Goal: Information Seeking & Learning: Check status

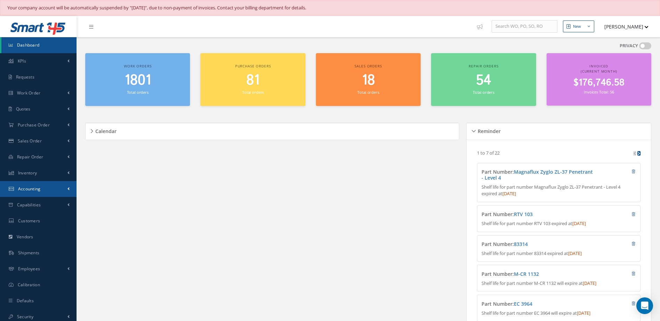
click at [33, 190] on span "Accounting" at bounding box center [29, 189] width 23 height 6
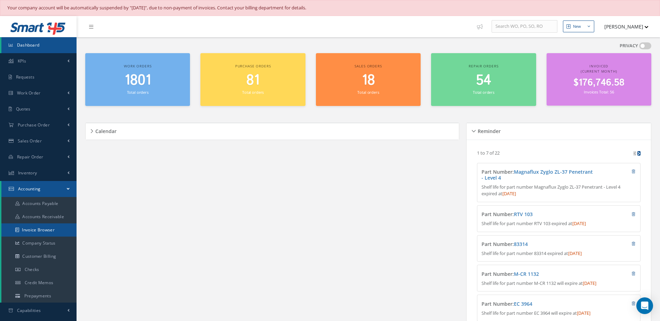
click at [37, 230] on link "Invoice Browser" at bounding box center [38, 230] width 75 height 13
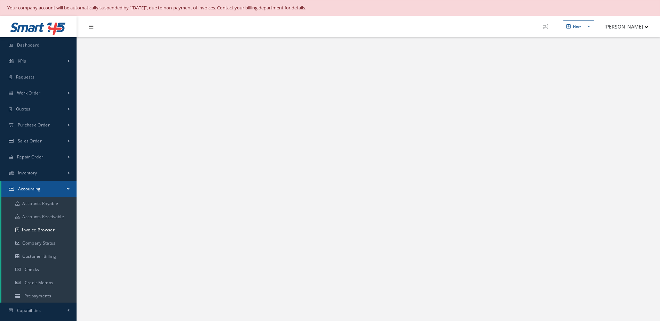
select select "25"
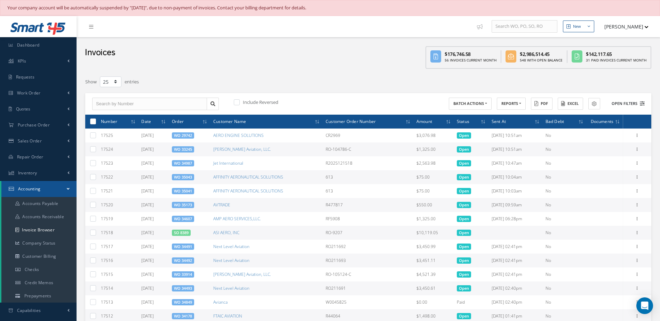
click at [622, 105] on button "Open Filters" at bounding box center [624, 103] width 39 height 11
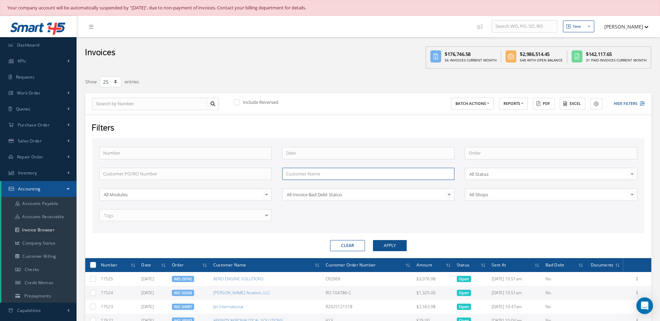
click at [325, 173] on input "text" at bounding box center [368, 174] width 173 height 13
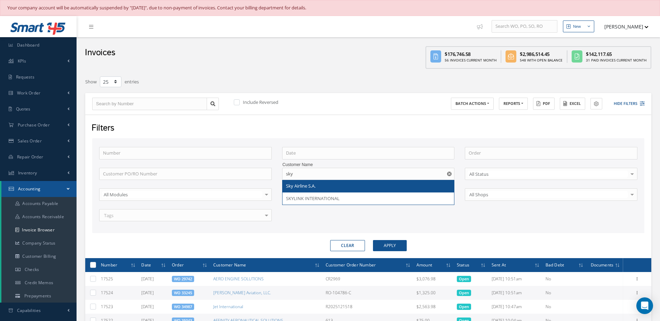
click at [302, 186] on span "Sky Airline S.A." at bounding box center [301, 186] width 30 height 6
type input "Sky Airline S.A."
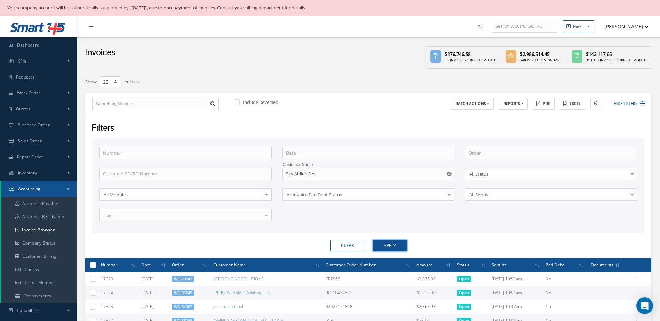
click at [399, 247] on button "Apply" at bounding box center [390, 245] width 34 height 11
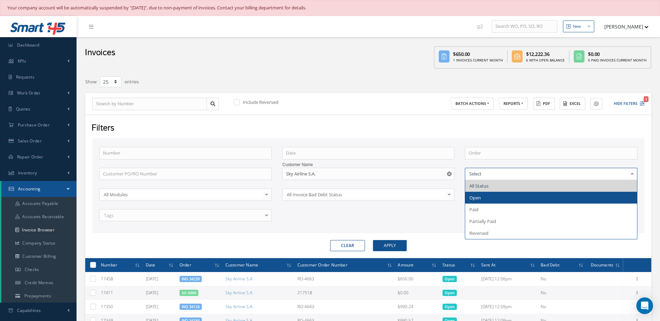
click at [472, 197] on span "Open" at bounding box center [474, 198] width 11 height 6
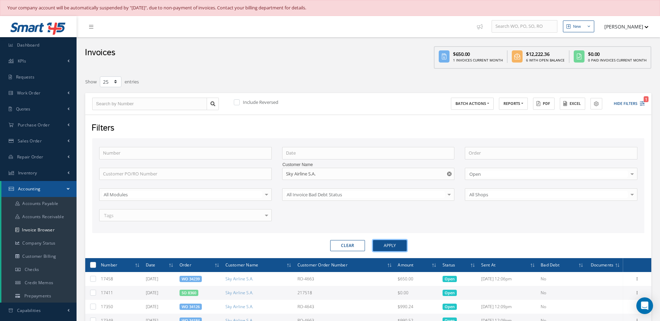
click at [390, 245] on button "Apply" at bounding box center [390, 245] width 34 height 11
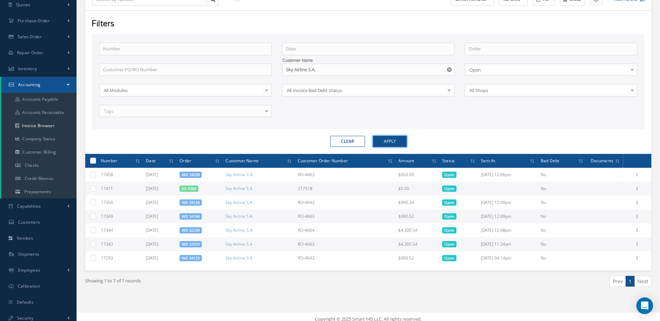
scroll to position [110, 0]
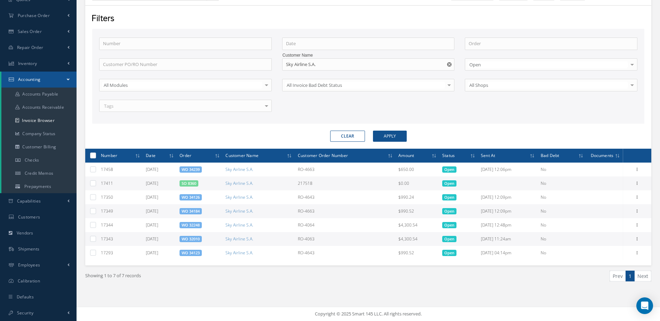
click at [634, 62] on div at bounding box center [632, 64] width 10 height 11
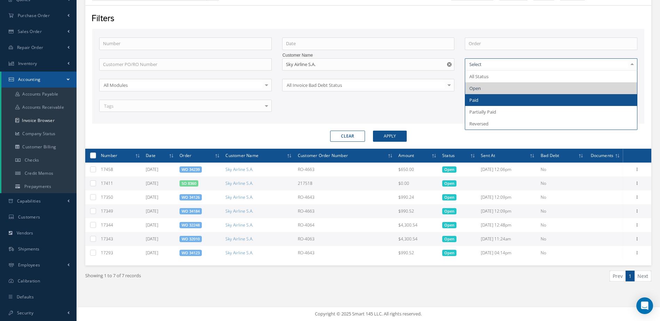
click at [472, 101] on span "Paid" at bounding box center [473, 100] width 9 height 6
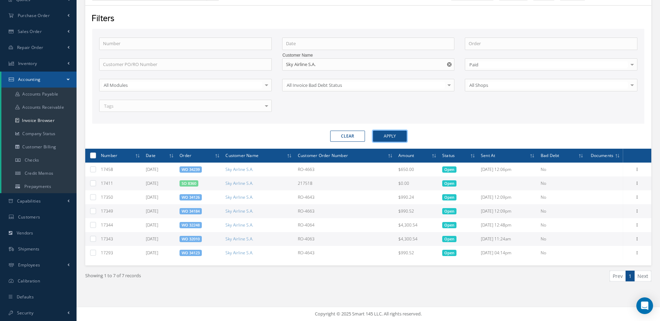
click at [382, 134] on button "Apply" at bounding box center [390, 136] width 34 height 11
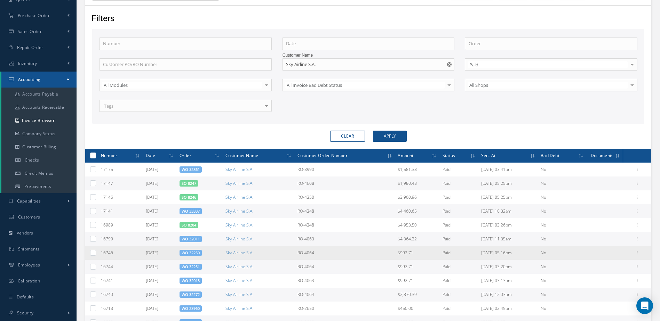
click at [188, 252] on span "WO 32250" at bounding box center [190, 253] width 22 height 6
click at [193, 253] on link "WO 32250" at bounding box center [191, 252] width 18 height 5
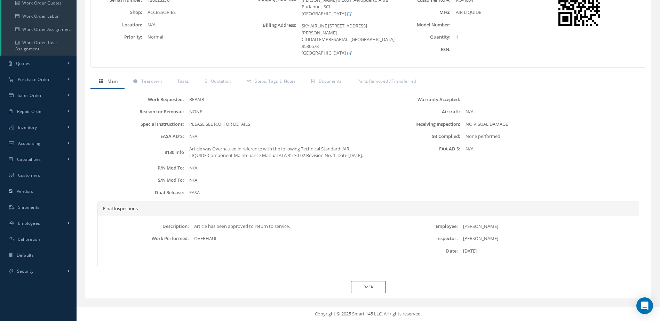
scroll to position [144, 0]
click at [367, 288] on link "Back" at bounding box center [368, 287] width 35 height 12
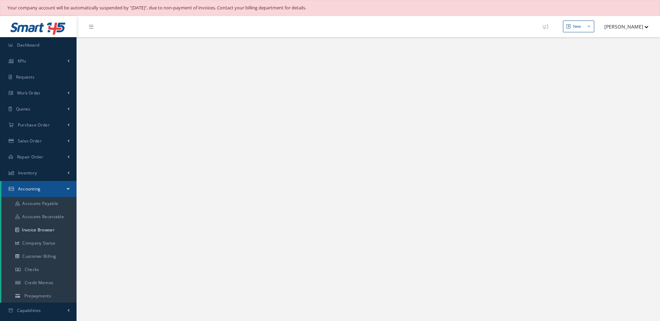
select select "25"
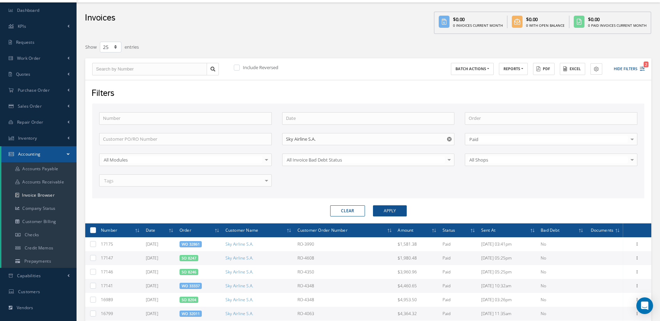
scroll to position [174, 0]
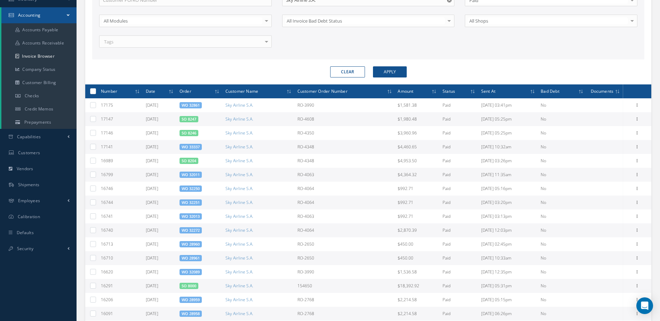
click at [192, 259] on link "WO 28961" at bounding box center [191, 258] width 18 height 5
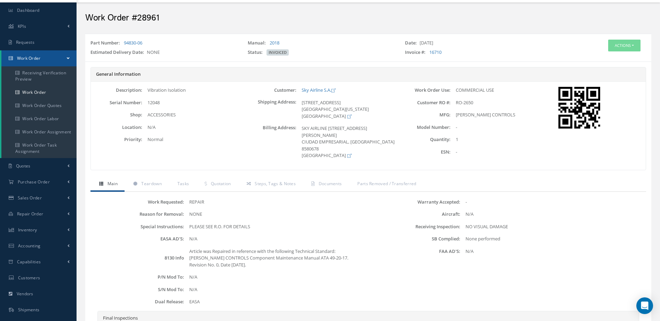
scroll to position [139, 0]
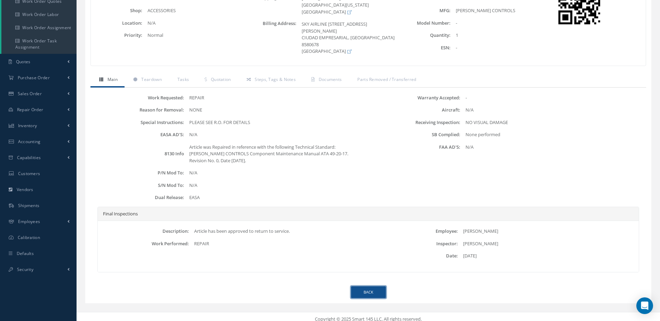
click at [360, 291] on link "Back" at bounding box center [368, 293] width 35 height 12
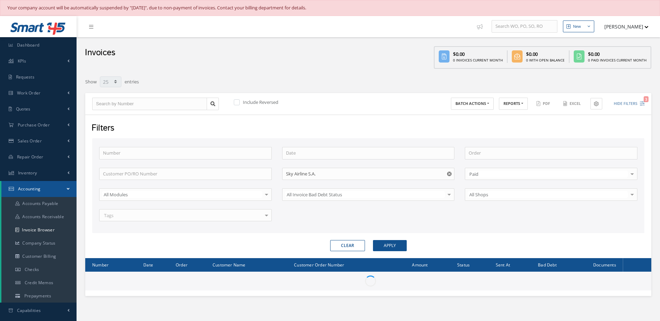
select select "25"
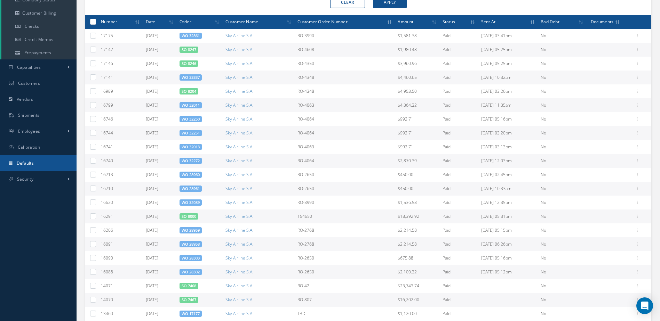
scroll to position [104, 0]
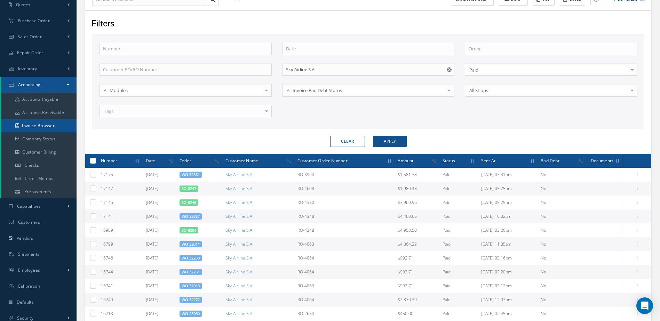
click at [36, 125] on link "Invoice Browser" at bounding box center [38, 125] width 75 height 13
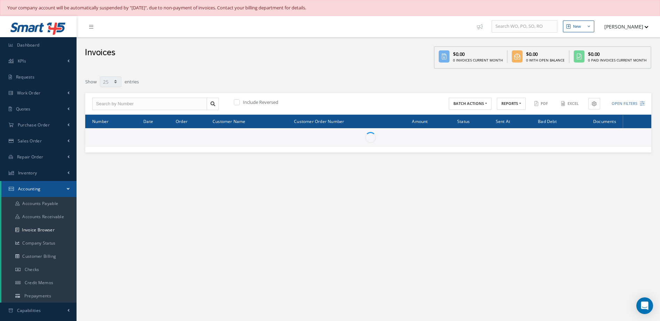
select select "25"
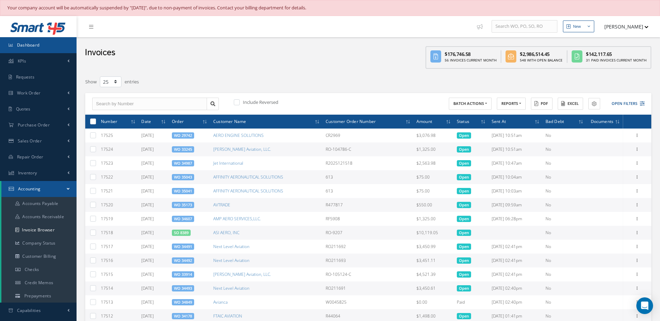
click at [48, 42] on link "Dashboard" at bounding box center [38, 45] width 77 height 16
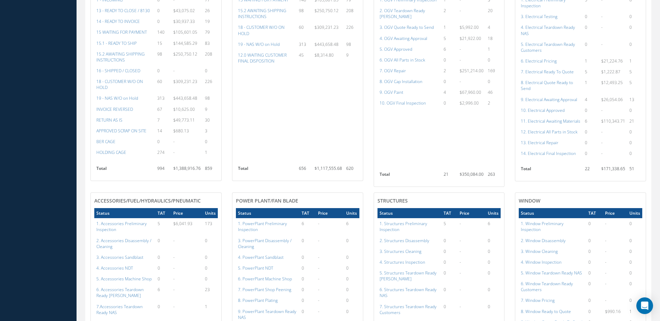
scroll to position [348, 0]
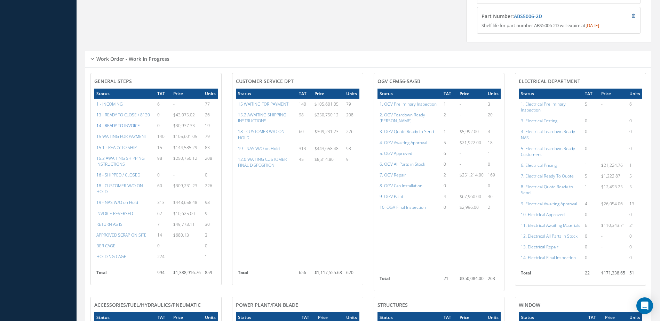
click at [130, 129] on a=21&excludeInternalCustomer=false&excludeInvoicedOrClosed=true&&filtersHidded"] "14 - READY TO INVOICE" at bounding box center [117, 126] width 43 height 6
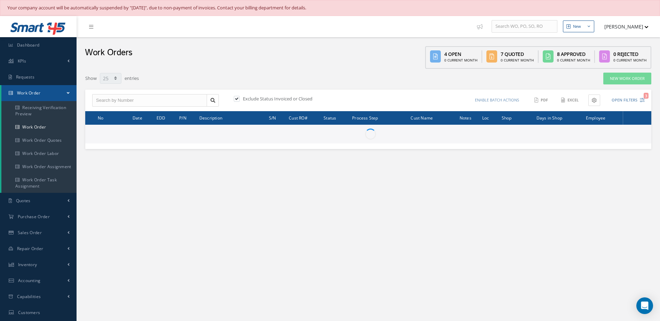
select select "25"
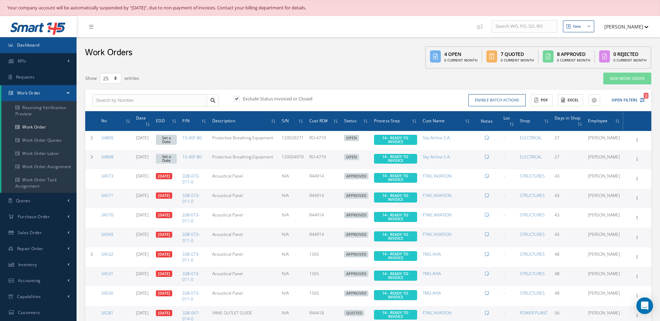
click at [54, 45] on link "Dashboard" at bounding box center [38, 45] width 77 height 16
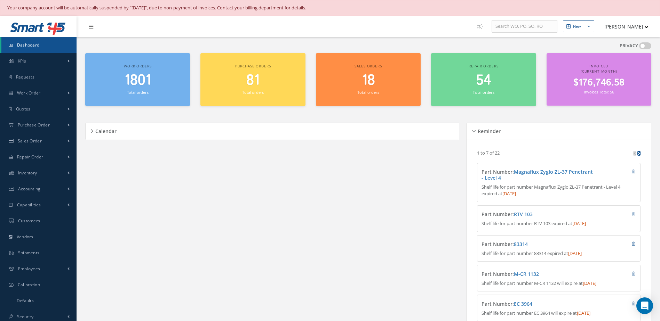
click at [37, 42] on span "Dashboard" at bounding box center [28, 45] width 23 height 6
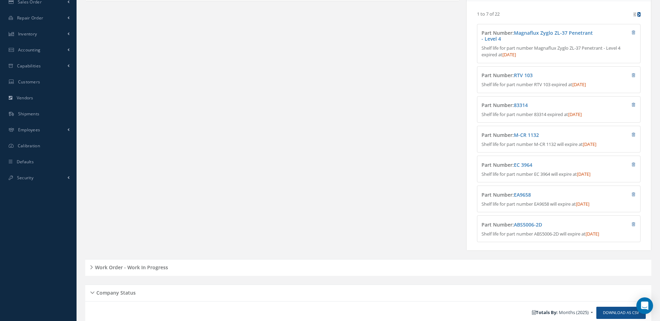
scroll to position [313, 0]
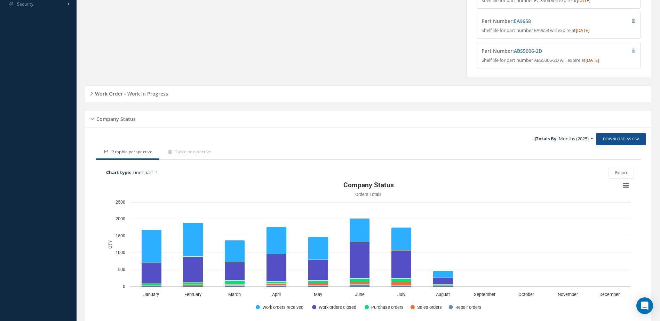
click at [151, 97] on h5 "Work Order - Work In Progress" at bounding box center [130, 93] width 75 height 8
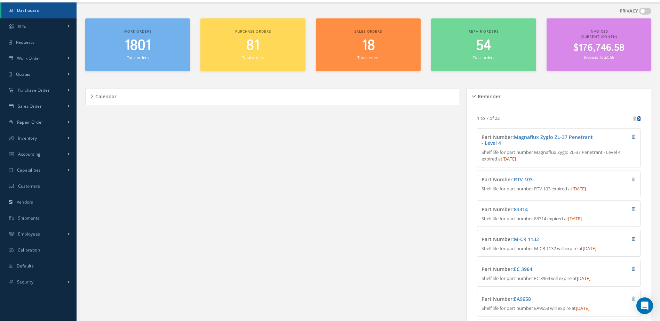
scroll to position [0, 0]
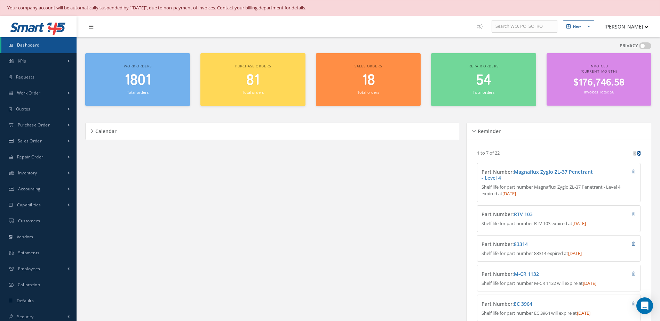
drag, startPoint x: 127, startPoint y: 80, endPoint x: 156, endPoint y: 88, distance: 30.6
click at [126, 80] on span "1801" at bounding box center [138, 81] width 26 height 20
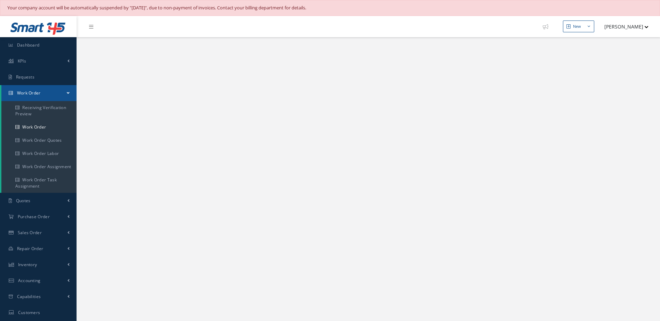
select select "25"
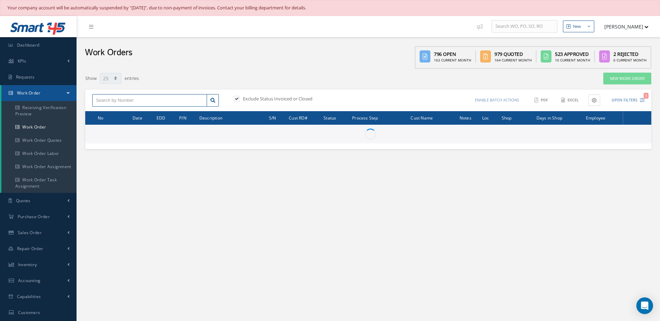
click at [159, 103] on input "text" at bounding box center [149, 100] width 115 height 13
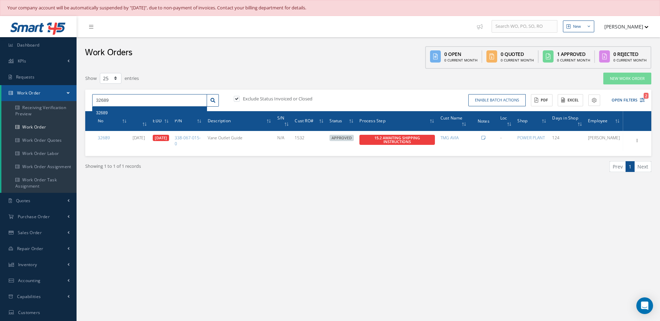
click at [131, 100] on input "32689" at bounding box center [149, 100] width 115 height 13
type input "32869"
click at [173, 113] on div "32869" at bounding box center [149, 113] width 107 height 7
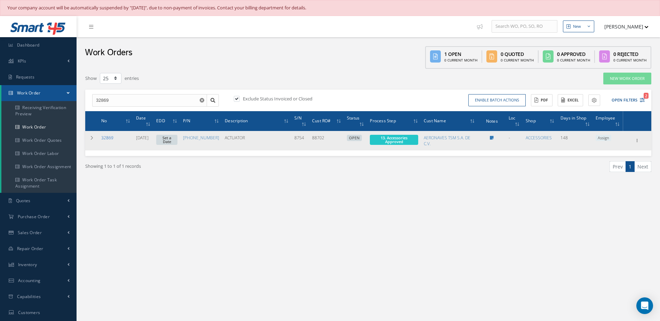
click at [111, 136] on link "32869" at bounding box center [107, 138] width 12 height 6
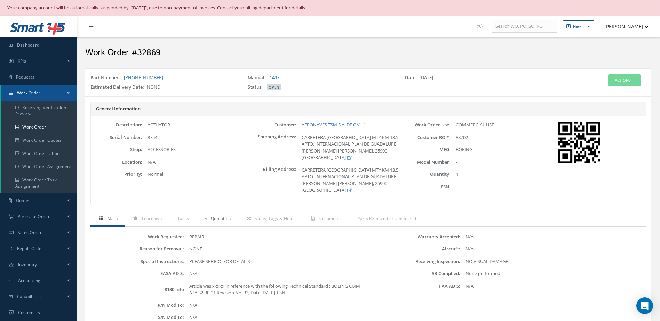
click at [215, 217] on span "Quotation" at bounding box center [221, 219] width 20 height 6
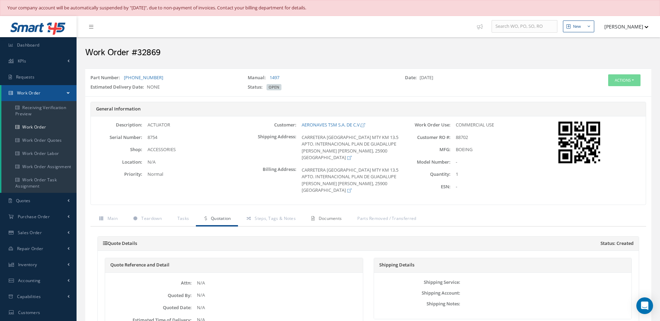
click at [332, 220] on span "Documents" at bounding box center [330, 219] width 23 height 6
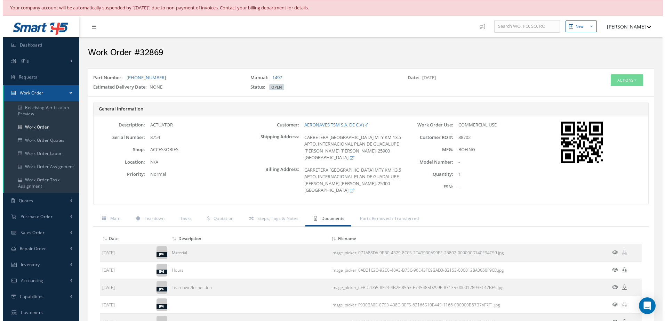
scroll to position [131, 0]
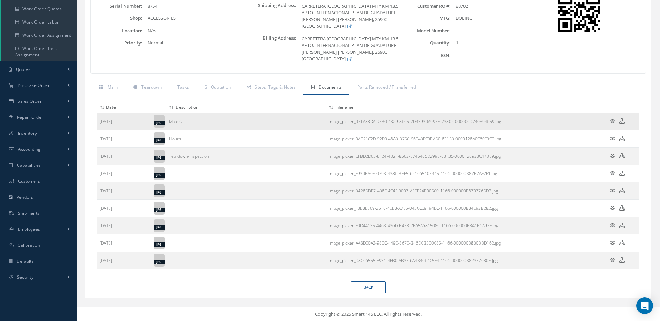
click at [612, 121] on icon at bounding box center [612, 121] width 6 height 5
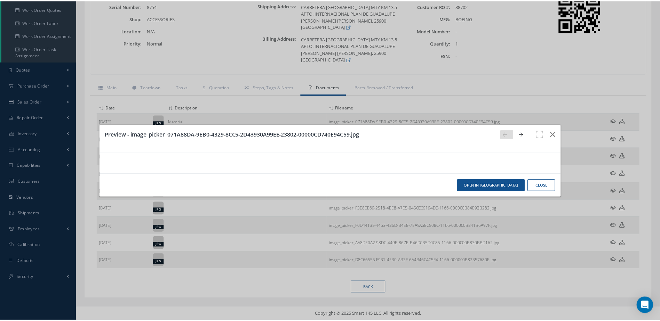
scroll to position [0, 0]
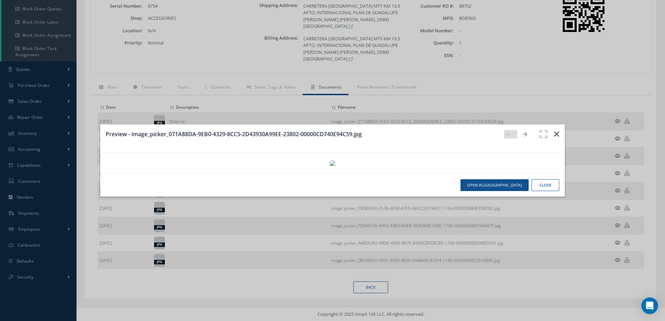
drag, startPoint x: 553, startPoint y: 17, endPoint x: 538, endPoint y: 29, distance: 19.1
click at [554, 130] on icon "button" at bounding box center [556, 134] width 5 height 8
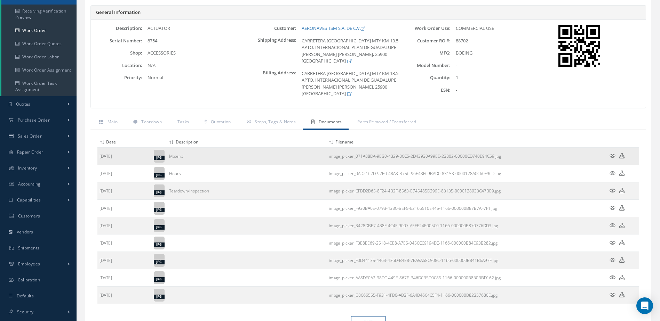
scroll to position [27, 0]
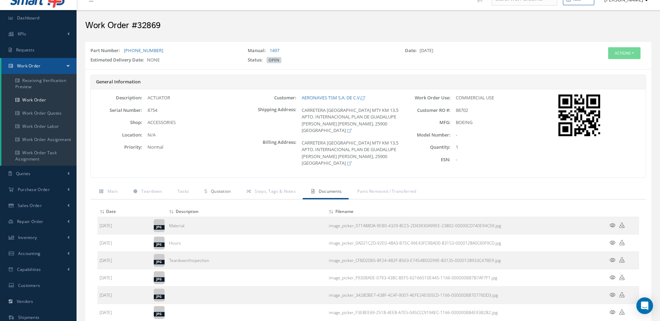
click at [222, 189] on span "Quotation" at bounding box center [221, 192] width 20 height 6
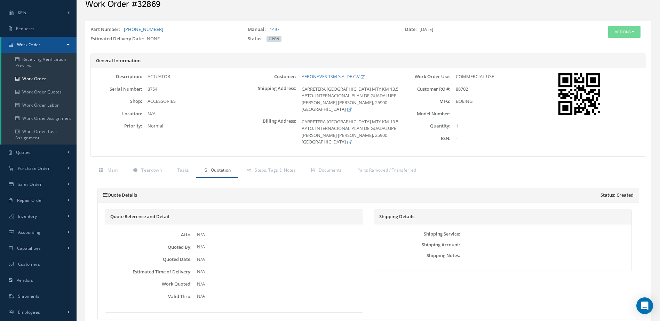
scroll to position [0, 0]
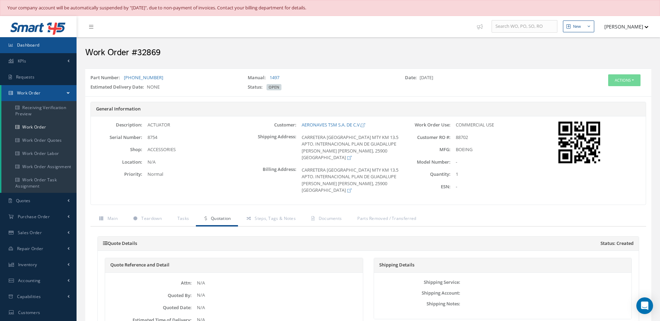
click at [50, 42] on link "Dashboard" at bounding box center [38, 45] width 77 height 16
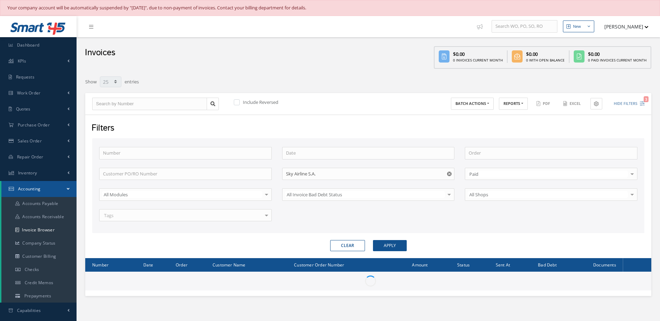
select select "25"
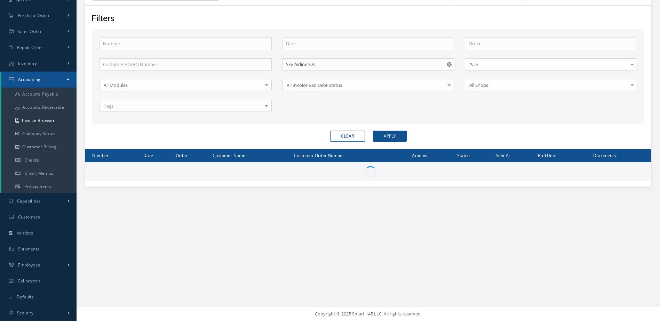
scroll to position [110, 0]
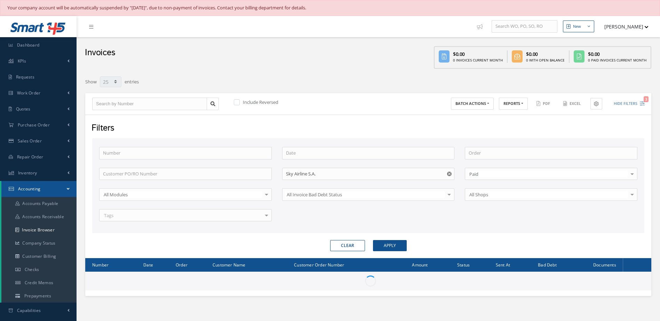
select select "25"
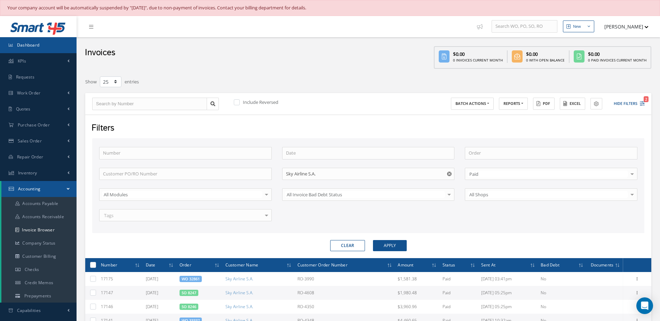
click at [63, 48] on link "Dashboard" at bounding box center [38, 45] width 77 height 16
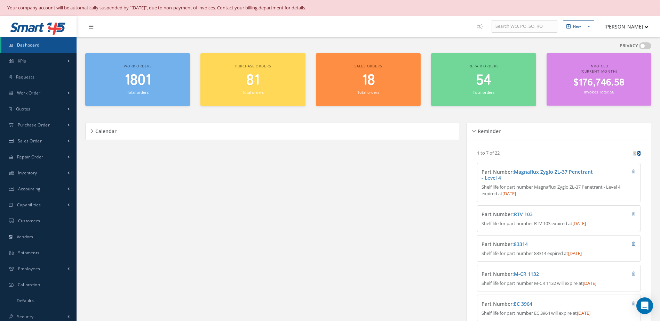
click at [27, 46] on span "Dashboard" at bounding box center [28, 45] width 23 height 6
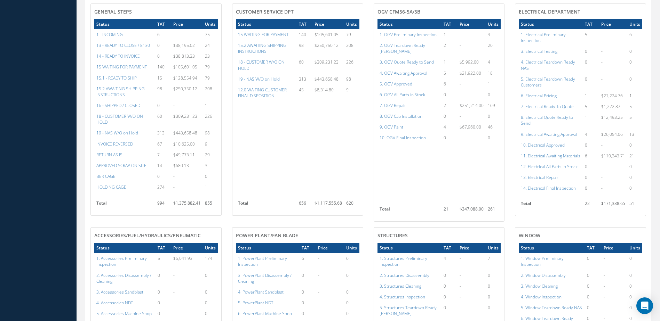
scroll to position [557, 0]
